Goal: Task Accomplishment & Management: Manage account settings

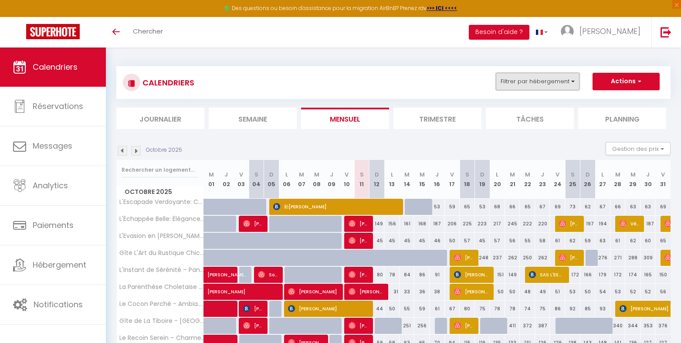
click at [573, 78] on button "Filtrer par hébergement" at bounding box center [538, 81] width 84 height 17
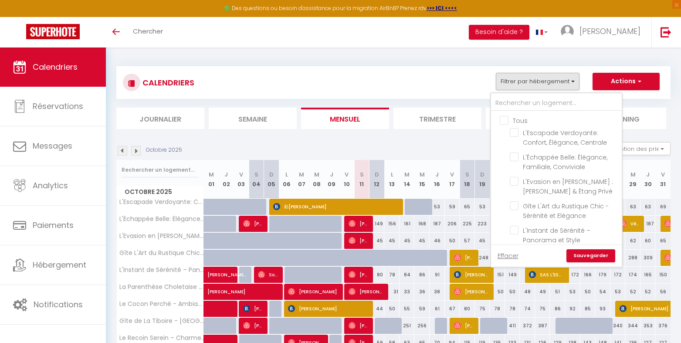
click at [506, 121] on input "Tous" at bounding box center [565, 120] width 131 height 9
checkbox input "true"
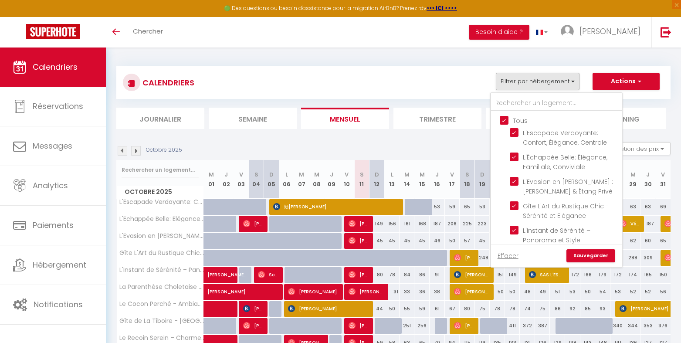
checkbox input "true"
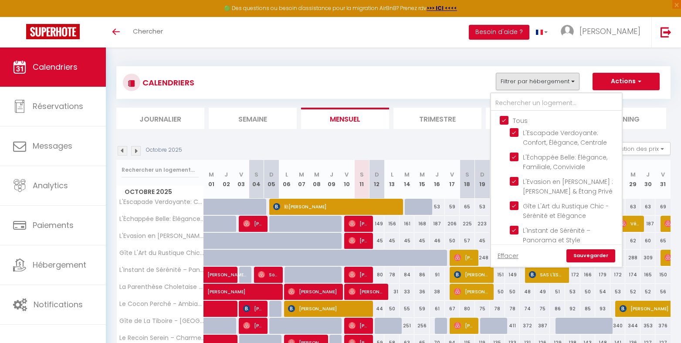
checkbox input "true"
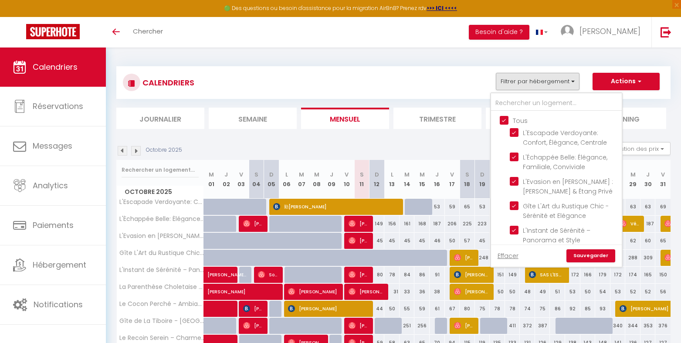
checkbox input "true"
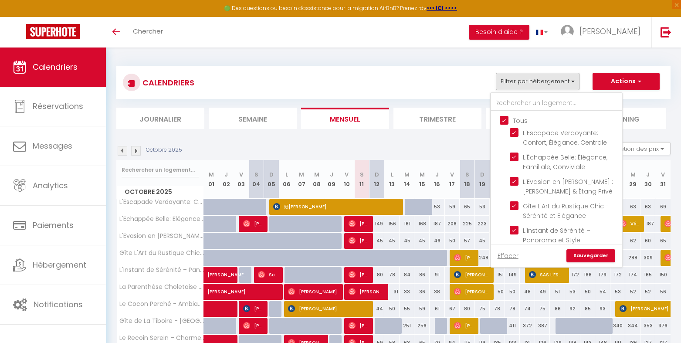
click at [506, 121] on input "Tous" at bounding box center [565, 120] width 131 height 9
checkbox input "false"
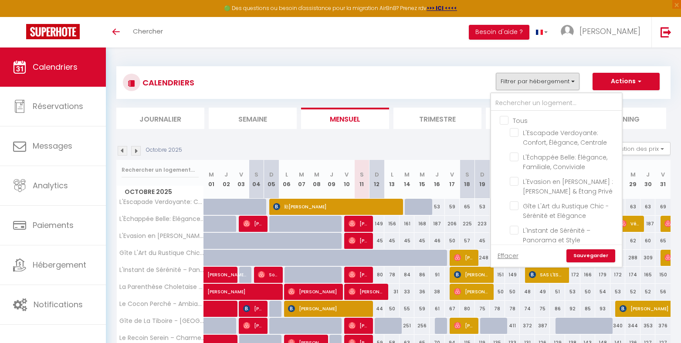
checkbox input "false"
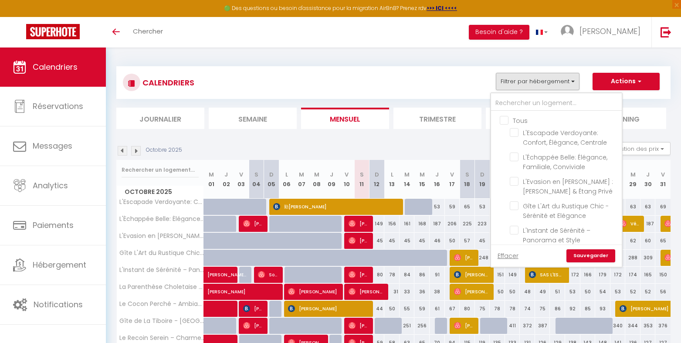
checkbox input "false"
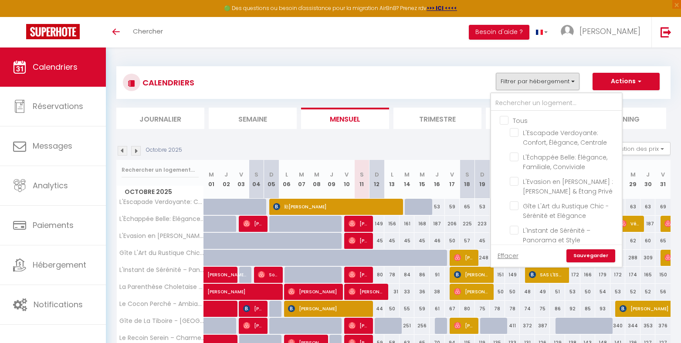
checkbox input "false"
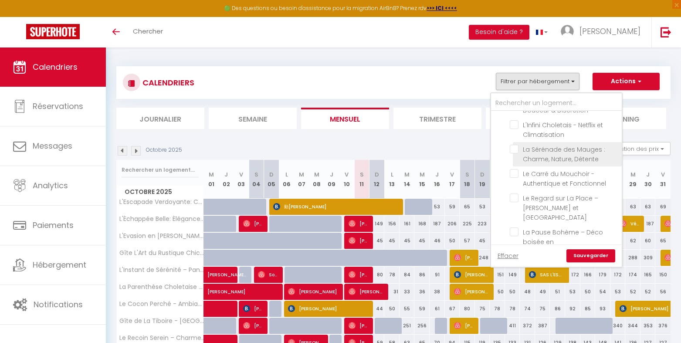
scroll to position [291, 0]
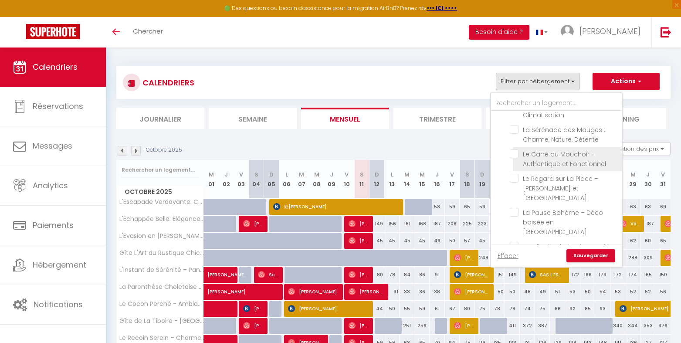
click at [515, 150] on input "Le Carré du Mouchoir - Authentique et Fonctionnel" at bounding box center [564, 154] width 109 height 9
checkbox input "true"
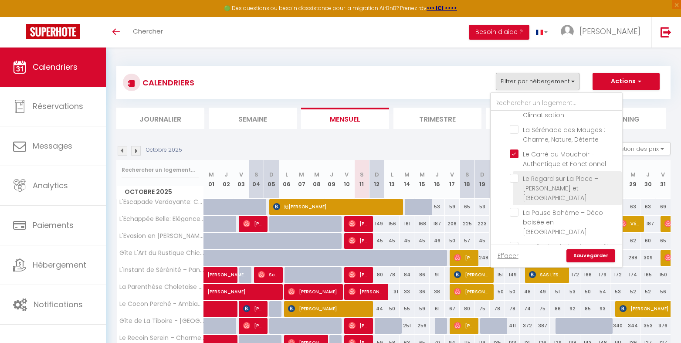
scroll to position [325, 0]
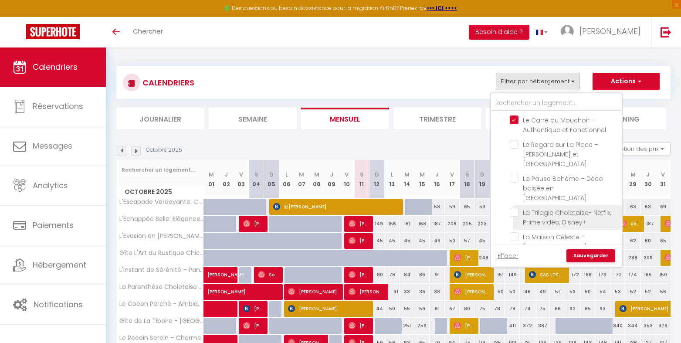
click at [513, 208] on input "La Trilogie Choletaise- Netflix, Prime vidéo, Disney+" at bounding box center [564, 212] width 109 height 9
checkbox input "true"
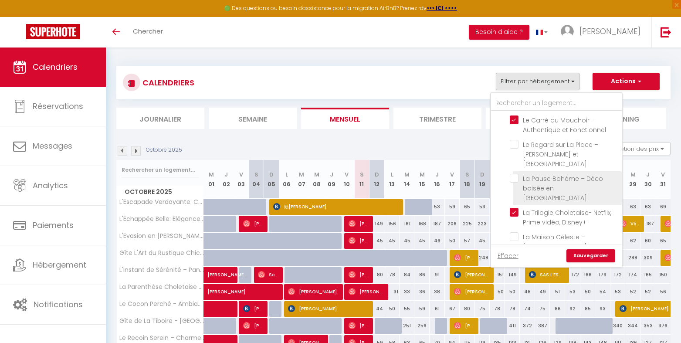
scroll to position [58, 0]
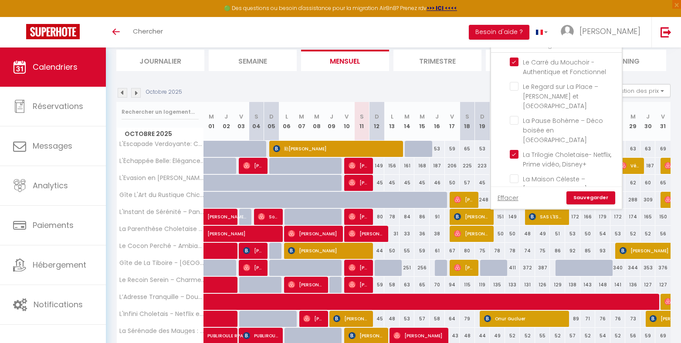
click at [514, 208] on input "Les Deux Estrades - Confort, Panache & Netflix" at bounding box center [564, 212] width 109 height 9
checkbox input "true"
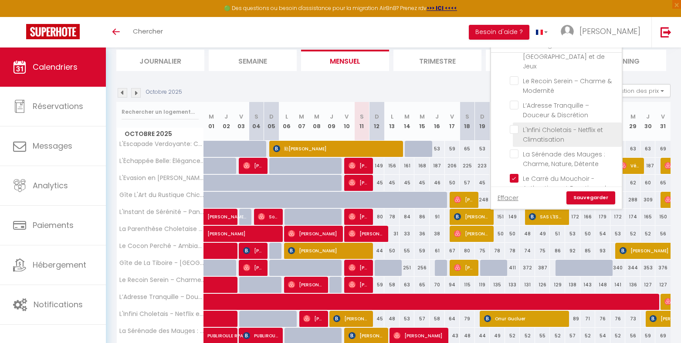
click at [511, 125] on input "L'Infini Choletais - Netflix et Climatisation" at bounding box center [564, 129] width 109 height 9
checkbox input "true"
click at [596, 197] on link "Sauvegarder" at bounding box center [591, 197] width 49 height 13
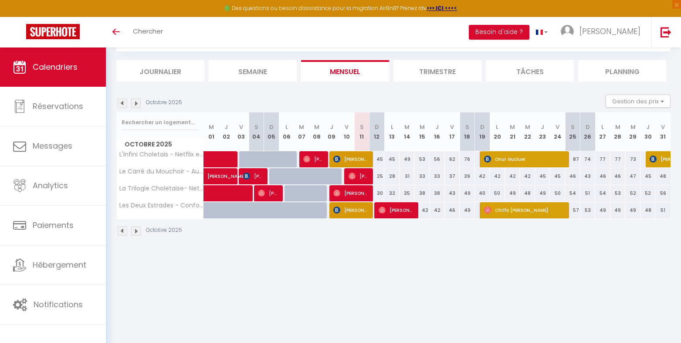
scroll to position [0, 0]
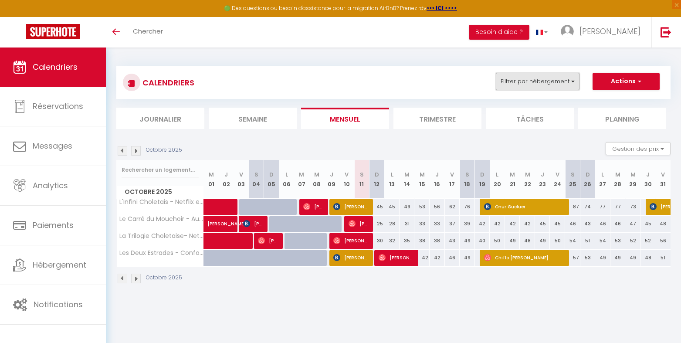
click at [575, 80] on button "Filtrer par hébergement" at bounding box center [538, 81] width 84 height 17
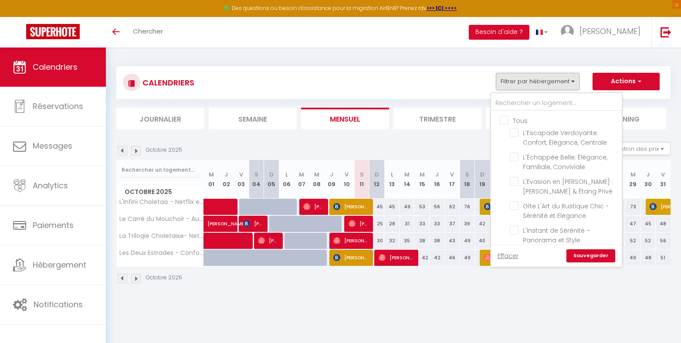
click at [505, 119] on input "Tous" at bounding box center [565, 120] width 131 height 9
checkbox input "true"
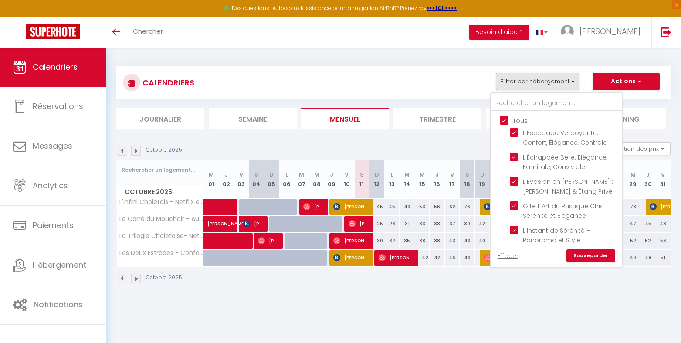
checkbox input "true"
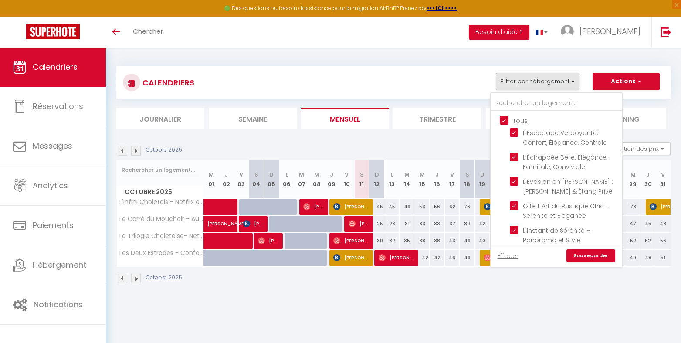
checkbox input "true"
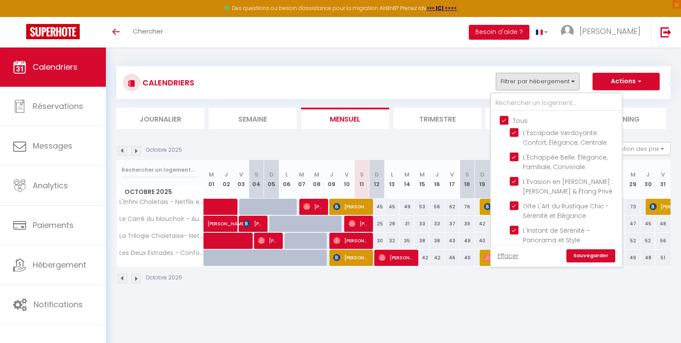
checkbox input "true"
click at [591, 257] on link "Sauvegarder" at bounding box center [591, 255] width 49 height 13
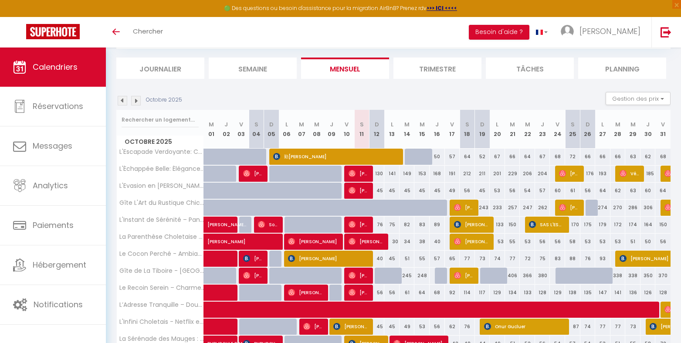
scroll to position [116, 0]
